Goal: Navigation & Orientation: Find specific page/section

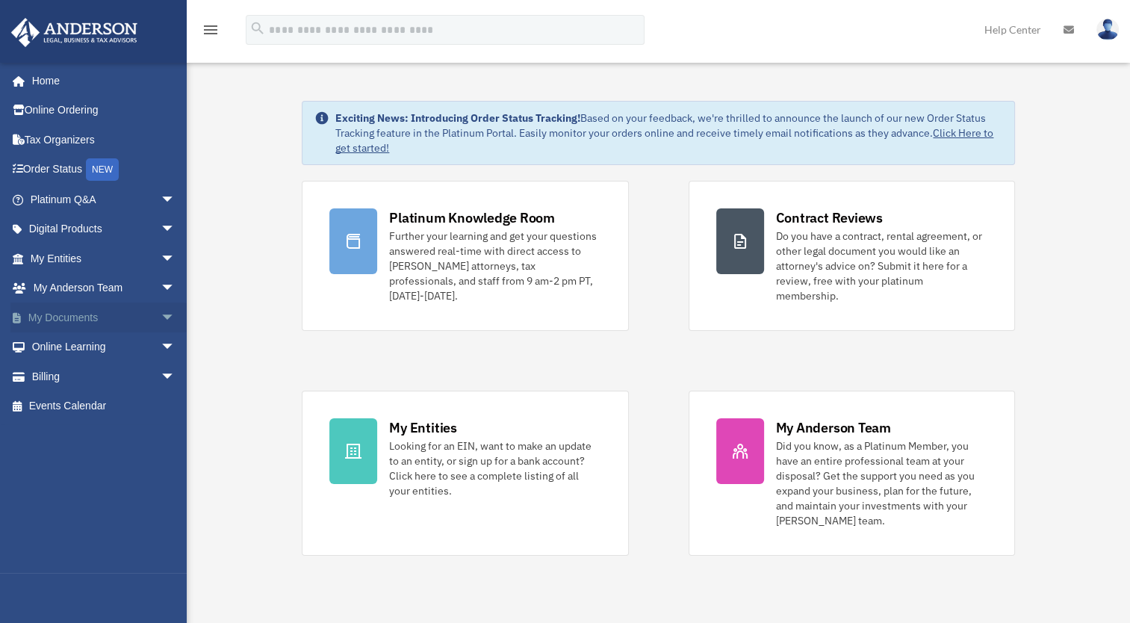
click at [96, 314] on link "My Documents arrow_drop_down" at bounding box center [103, 317] width 187 height 30
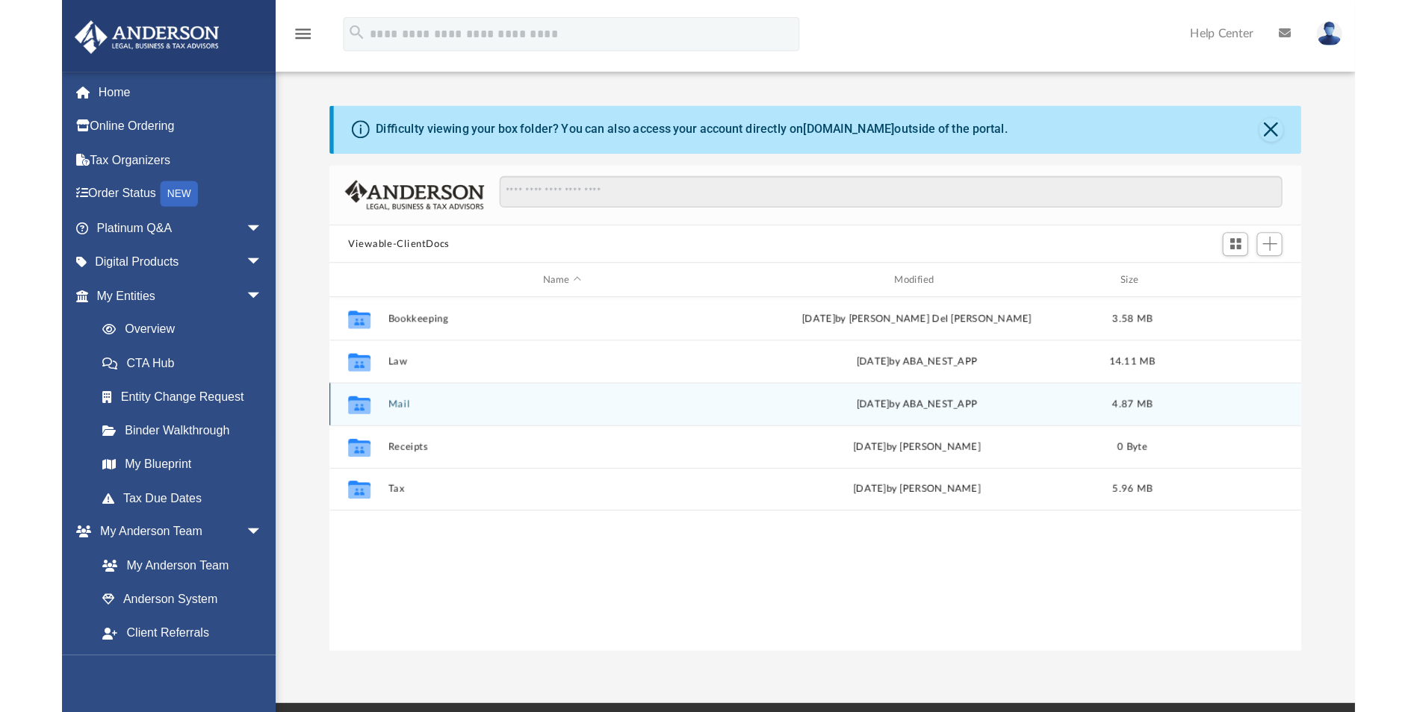
scroll to position [328, 836]
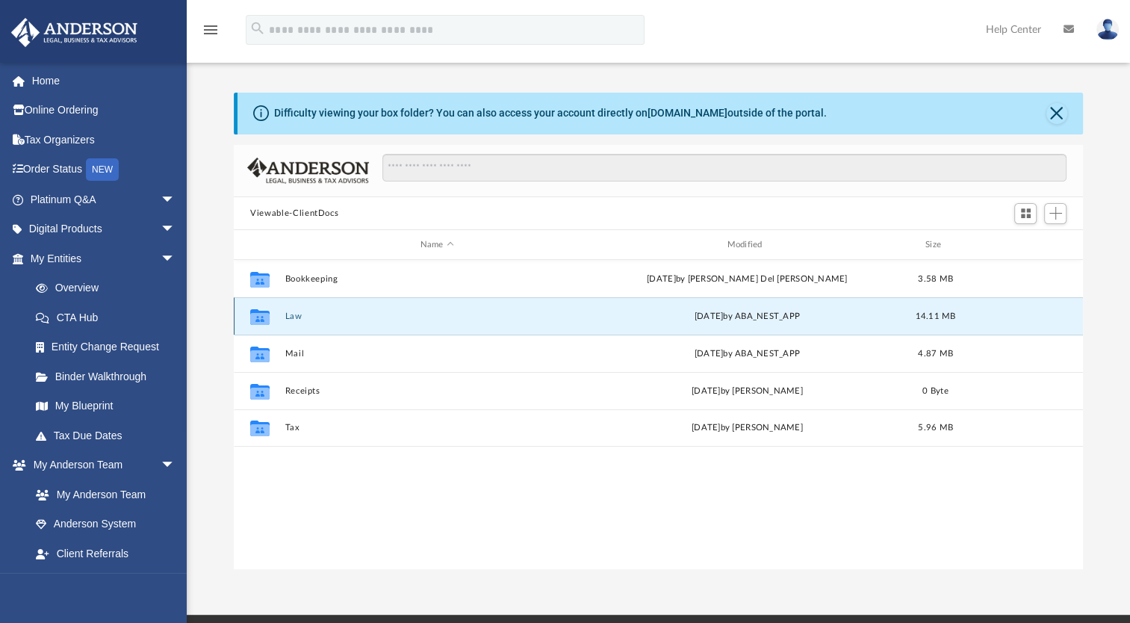
click at [313, 317] on button "Law" at bounding box center [437, 316] width 304 height 10
click at [398, 315] on button "Emerald Mint Properties 2, LLC" at bounding box center [437, 316] width 304 height 10
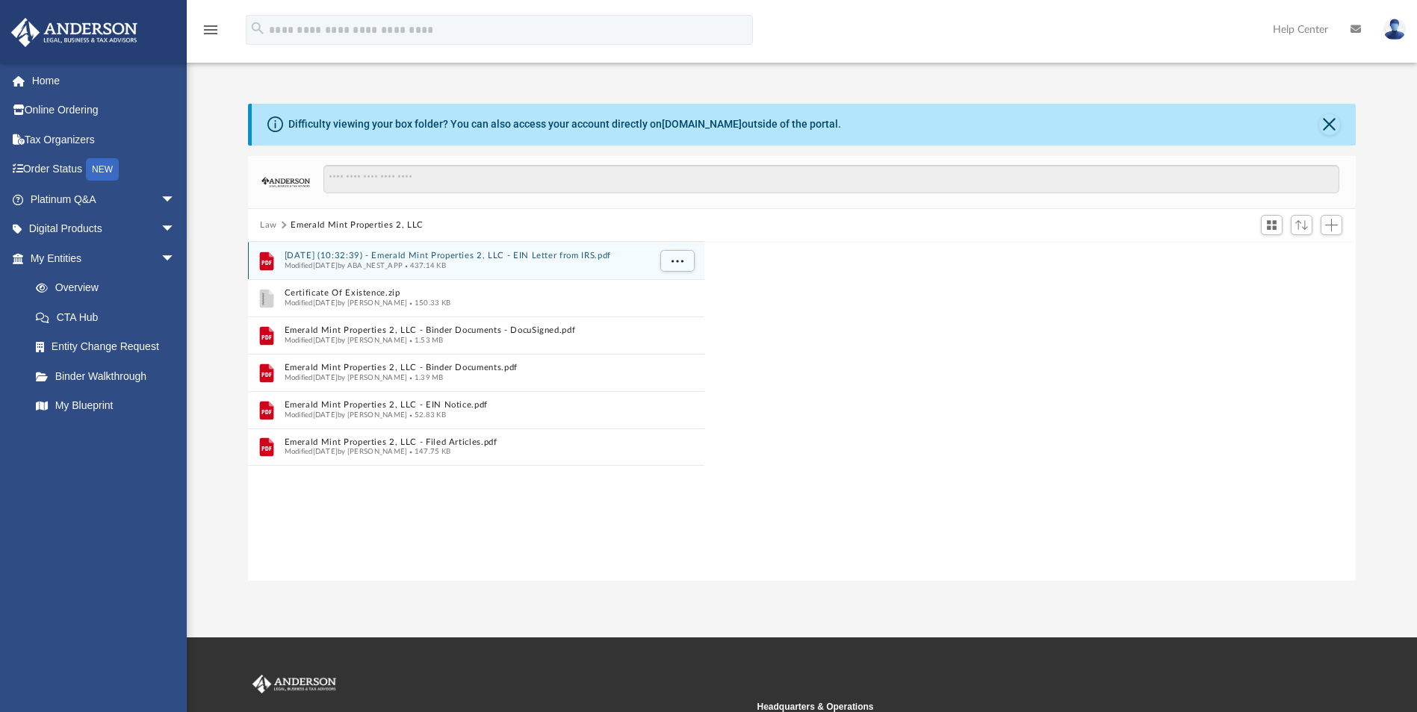
scroll to position [329, 1096]
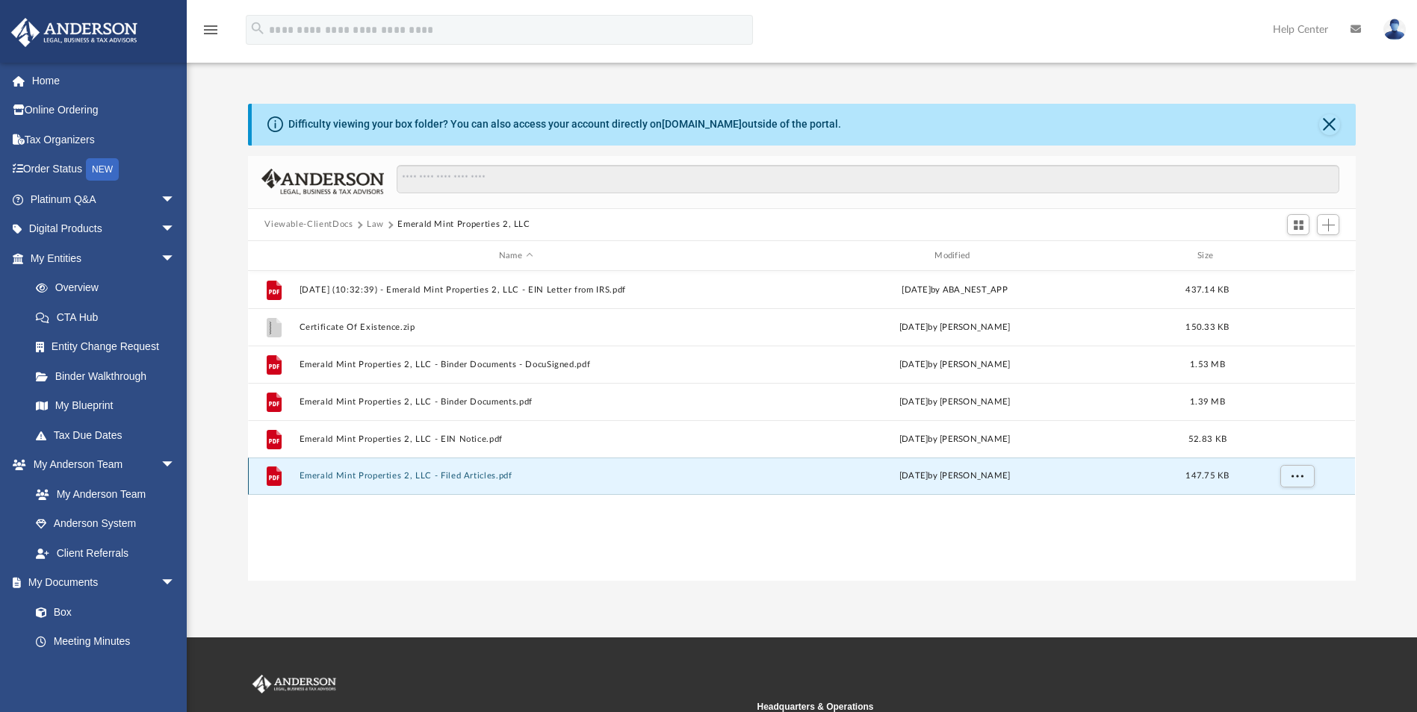
click at [435, 475] on button "Emerald Mint Properties 2, LLC - Filed Articles.pdf" at bounding box center [515, 477] width 432 height 10
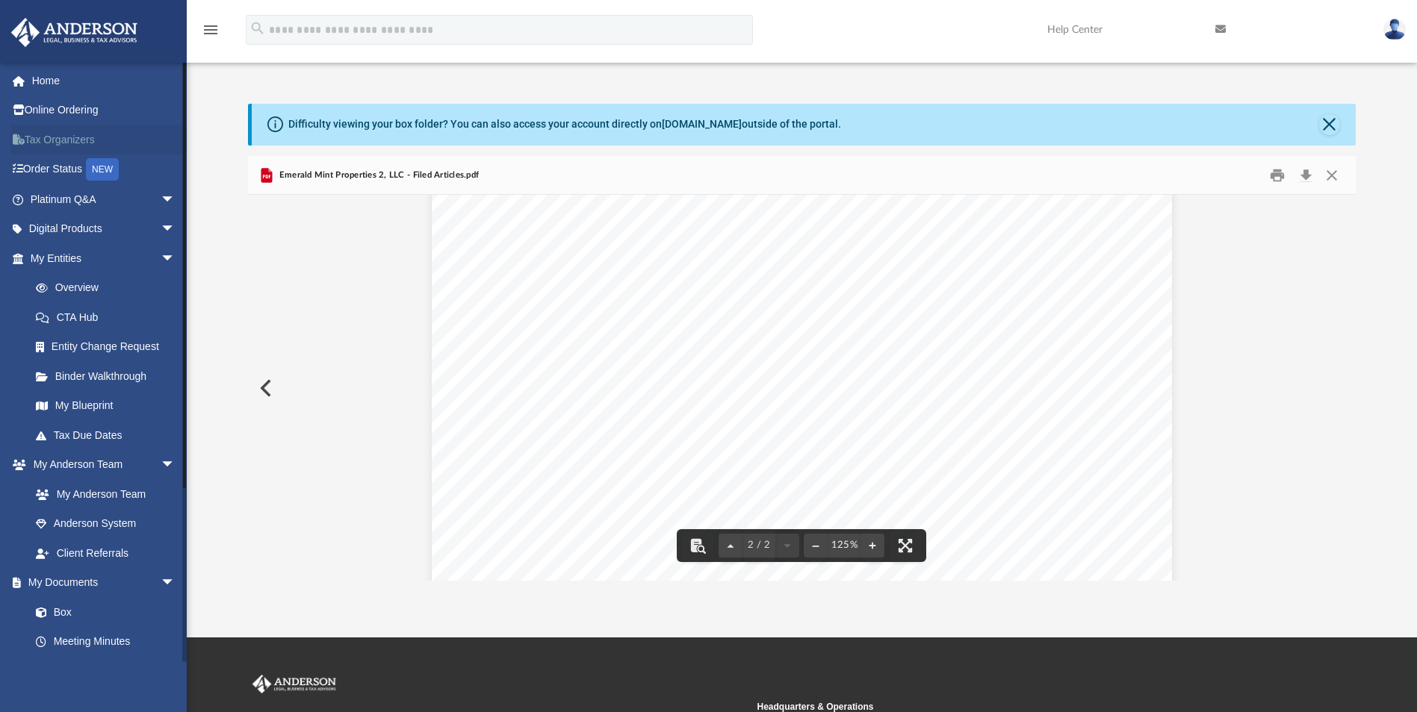
scroll to position [1680, 0]
click at [273, 394] on button "Preview" at bounding box center [264, 388] width 33 height 42
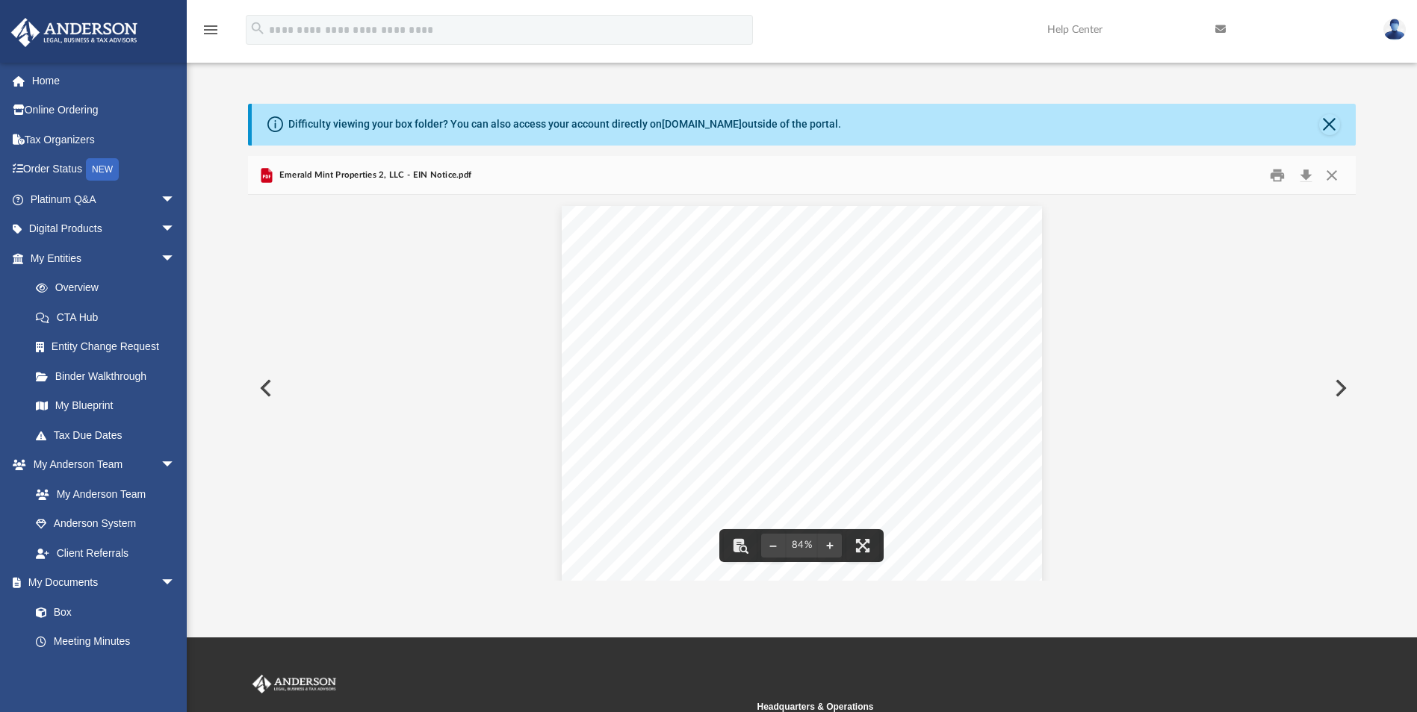
click at [273, 424] on div "84%" at bounding box center [801, 387] width 1107 height 385
click at [1140, 182] on button "Close" at bounding box center [1331, 175] width 27 height 23
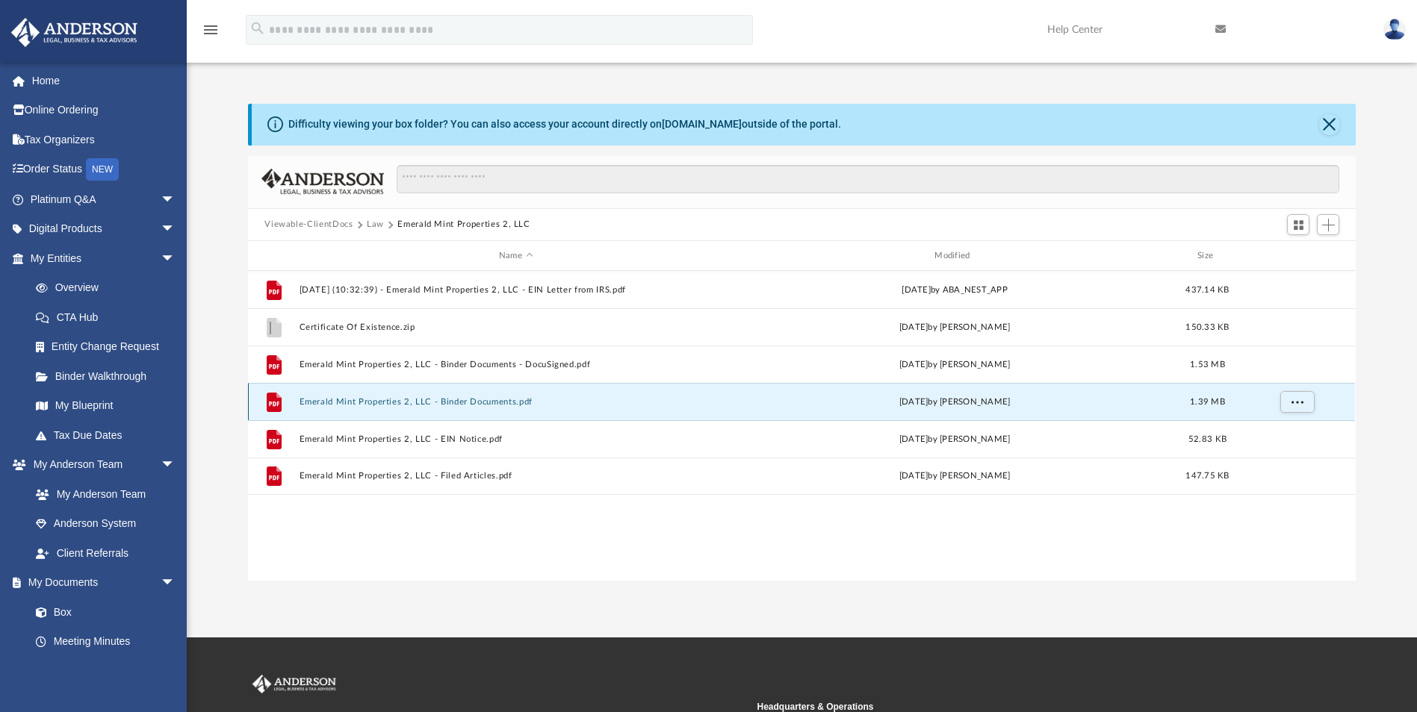
click at [457, 404] on button "Emerald Mint Properties 2, LLC - Binder Documents.pdf" at bounding box center [515, 402] width 432 height 10
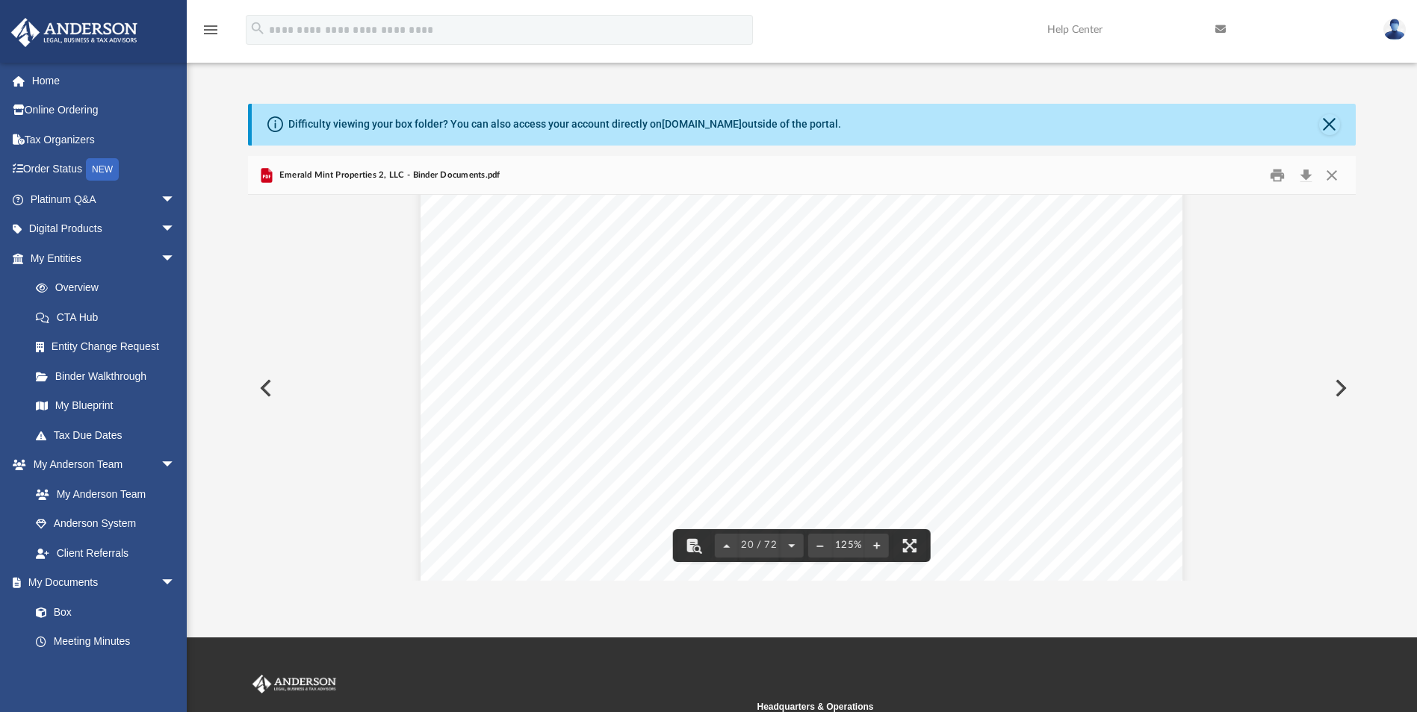
scroll to position [19269, 0]
click at [96, 438] on link "Tax Due Dates" at bounding box center [109, 435] width 177 height 30
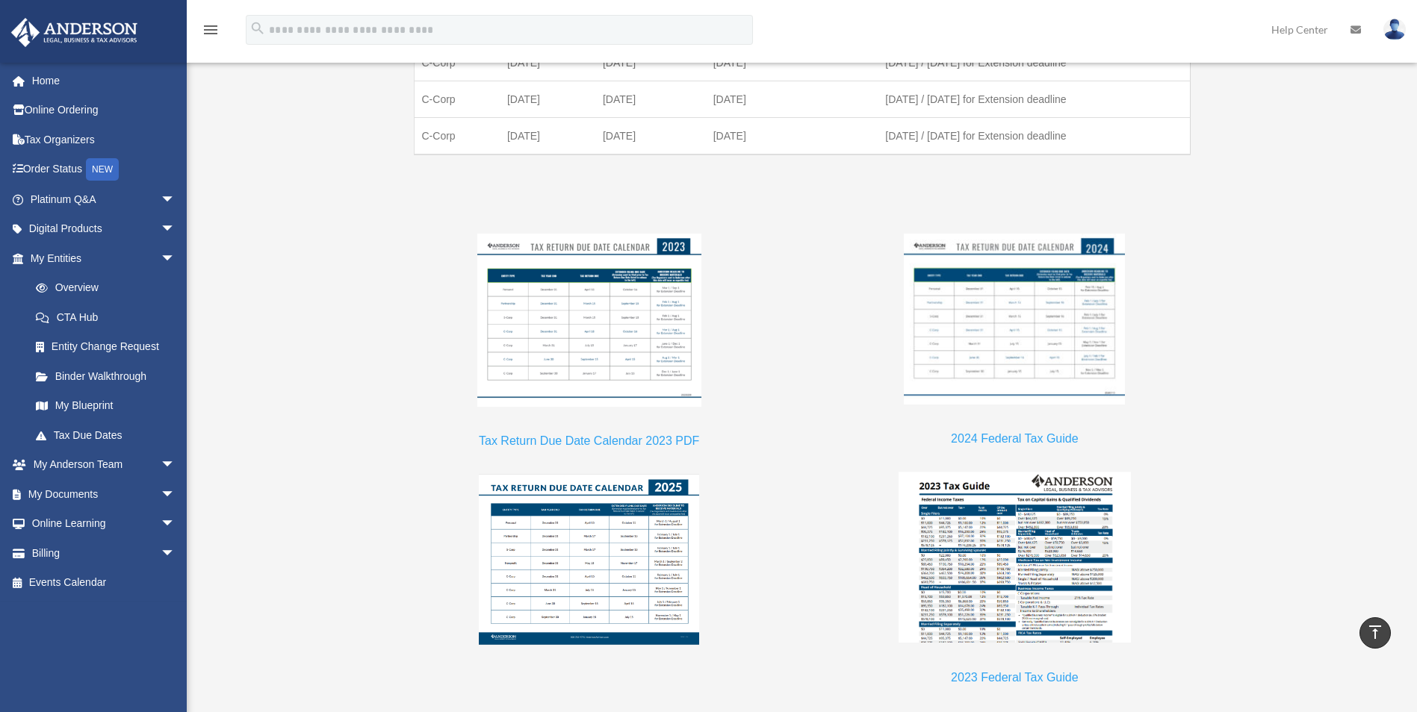
scroll to position [1494, 0]
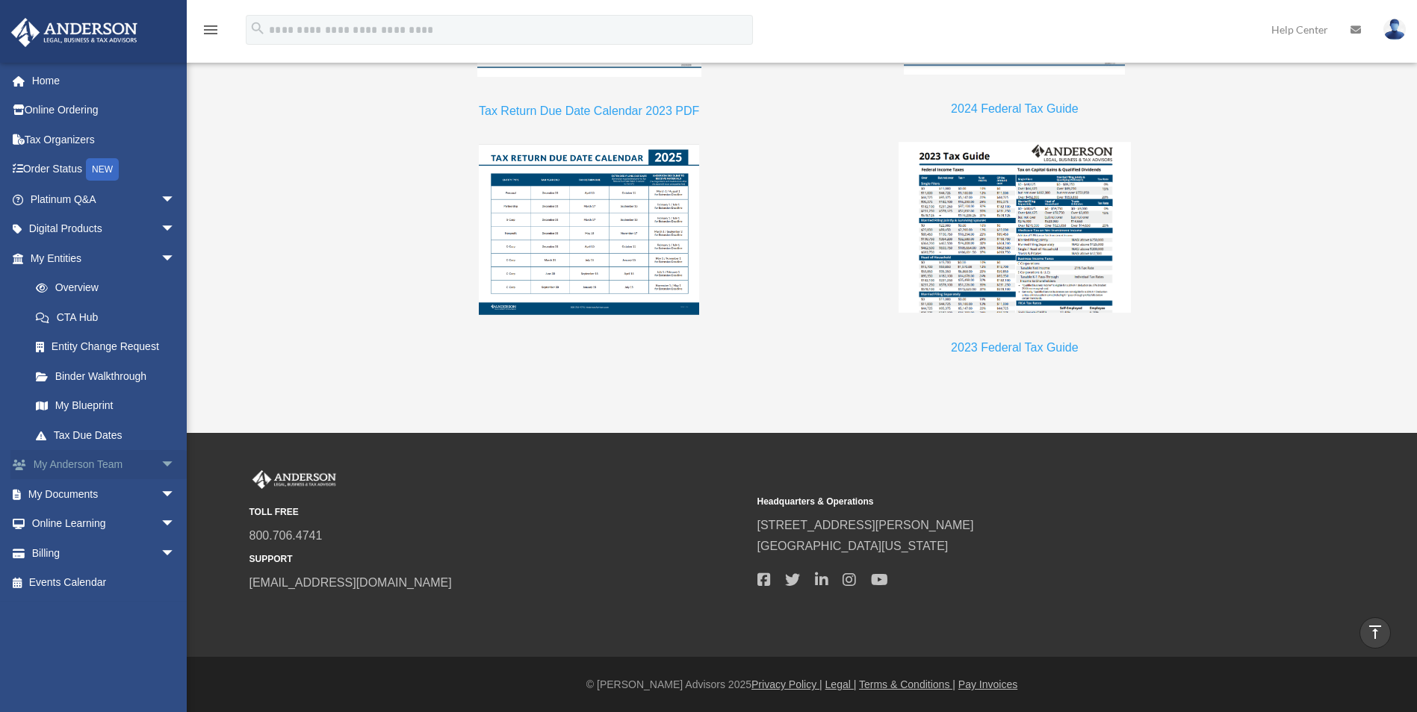
click at [128, 465] on link "My Anderson Team arrow_drop_down" at bounding box center [103, 465] width 187 height 30
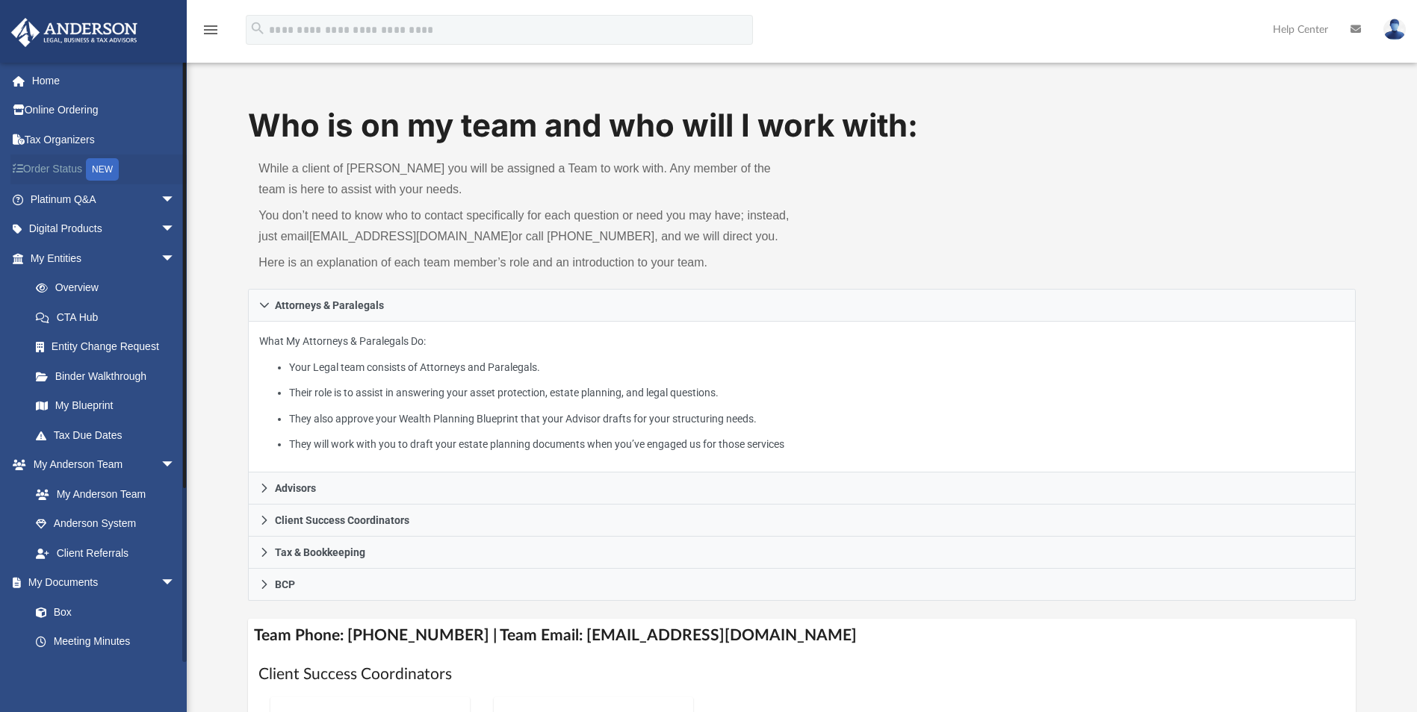
click at [104, 164] on div "NEW" at bounding box center [102, 169] width 33 height 22
click at [63, 165] on link "Order Status NEW" at bounding box center [103, 170] width 187 height 31
click at [79, 173] on link "Order Status NEW" at bounding box center [103, 170] width 187 height 31
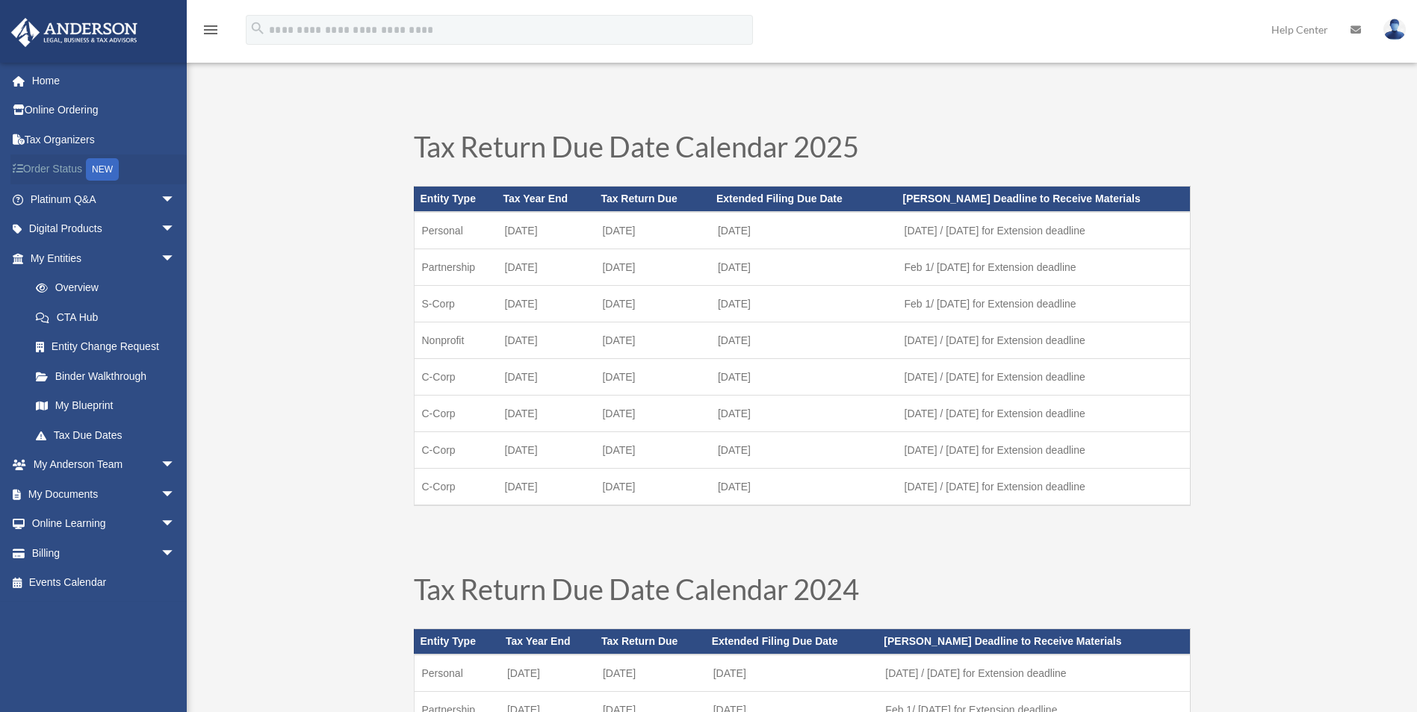
click at [39, 171] on link "Order Status NEW" at bounding box center [103, 170] width 187 height 31
click at [75, 174] on link "Order Status NEW" at bounding box center [103, 170] width 187 height 31
click at [107, 167] on div "NEW" at bounding box center [102, 169] width 33 height 22
